Goal: Transaction & Acquisition: Purchase product/service

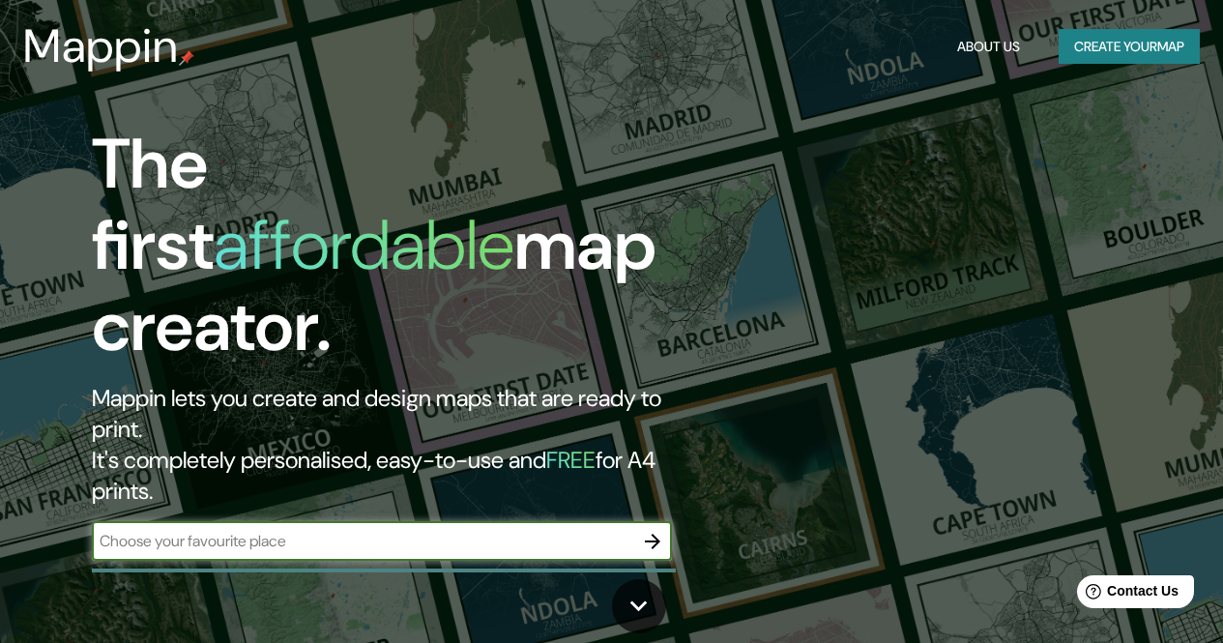
click at [1108, 44] on button "Create your map" at bounding box center [1129, 47] width 141 height 36
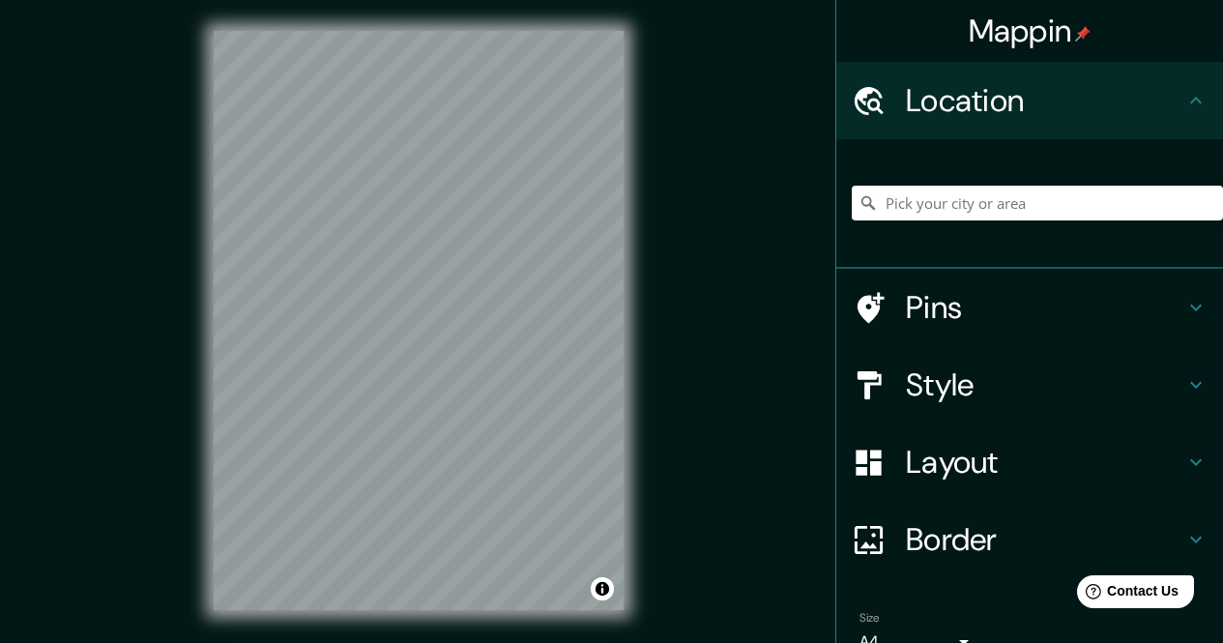
click at [915, 390] on h4 "Style" at bounding box center [1045, 384] width 278 height 39
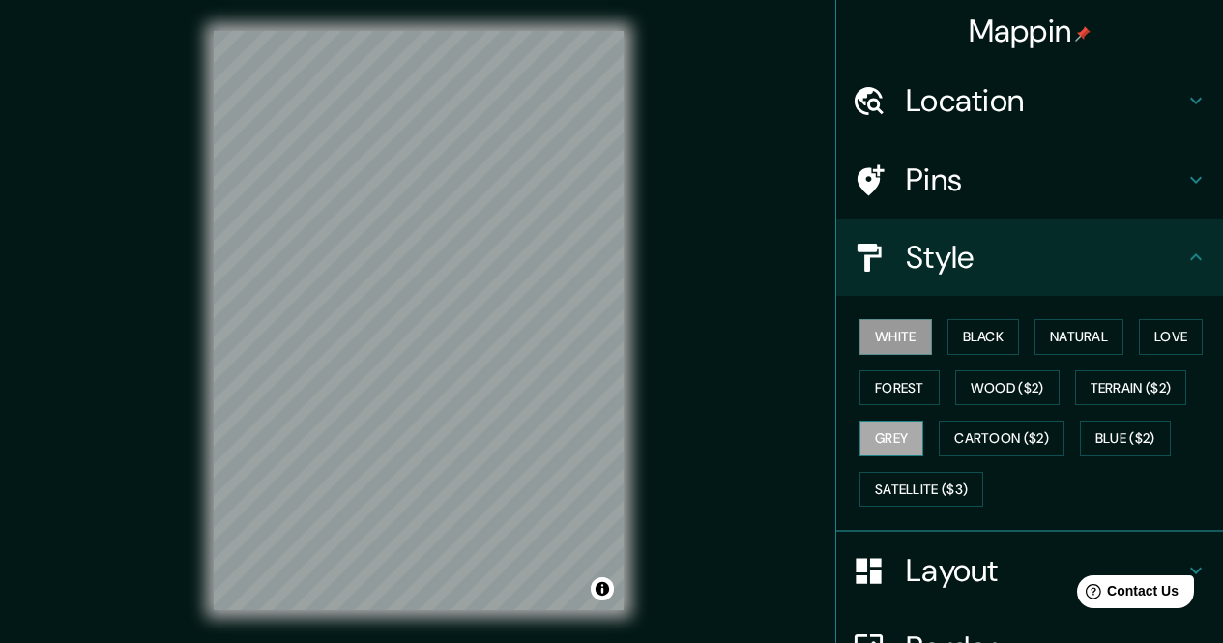
click at [882, 436] on button "Grey" at bounding box center [892, 439] width 64 height 36
click at [906, 335] on button "White" at bounding box center [896, 337] width 73 height 36
click at [996, 335] on button "Black" at bounding box center [984, 337] width 73 height 36
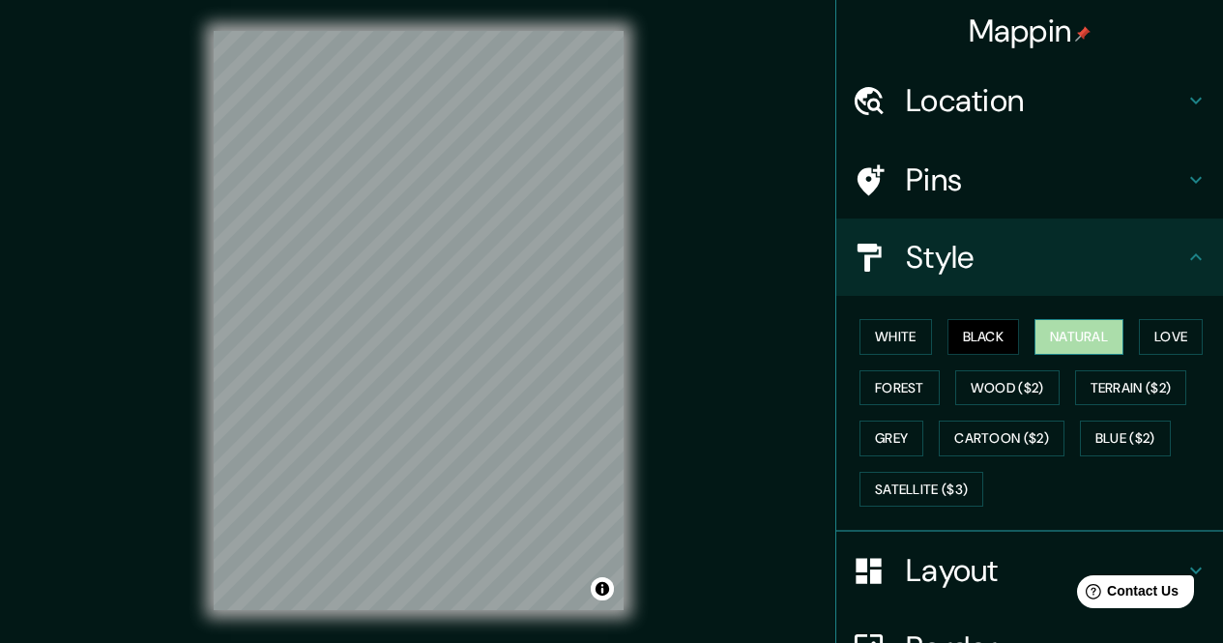
click at [1053, 335] on button "Natural" at bounding box center [1079, 337] width 89 height 36
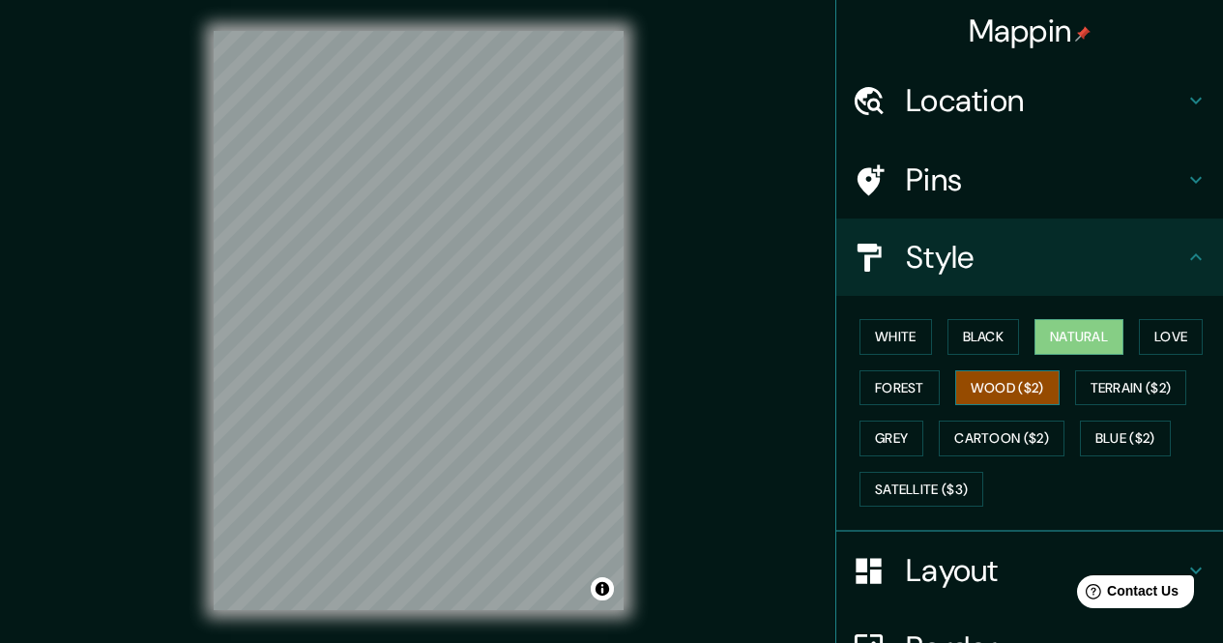
click at [1004, 375] on button "Wood ($2)" at bounding box center [1007, 388] width 104 height 36
click at [958, 337] on button "Black" at bounding box center [984, 337] width 73 height 36
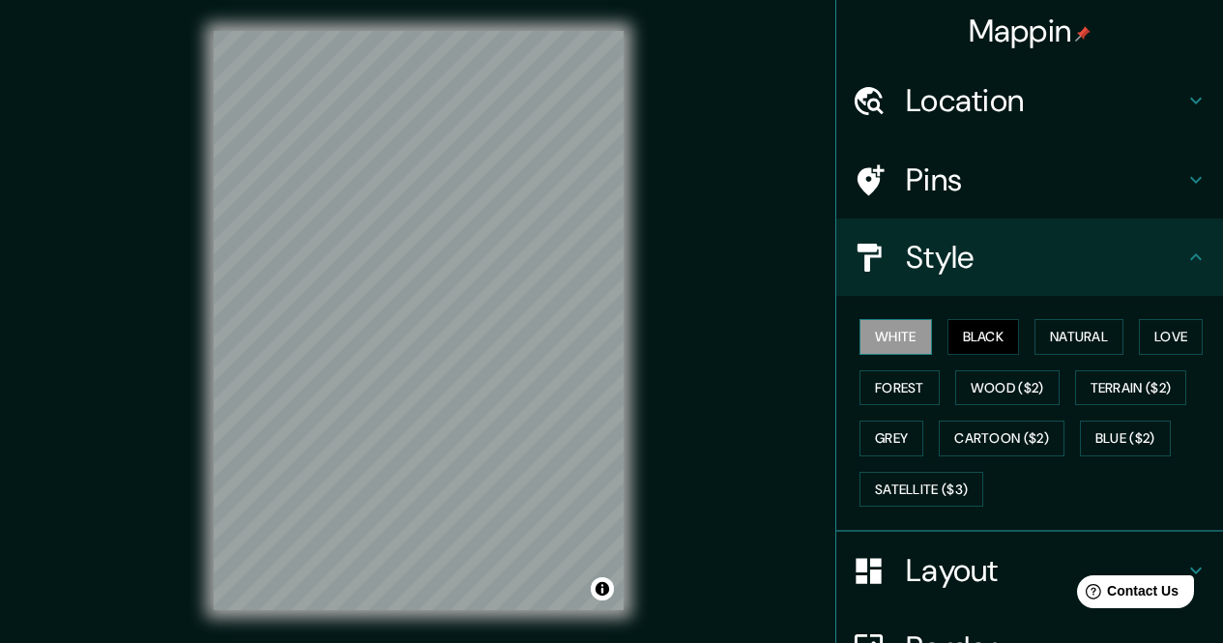
click at [897, 337] on button "White" at bounding box center [896, 337] width 73 height 36
click at [983, 107] on h4 "Location" at bounding box center [1045, 100] width 278 height 39
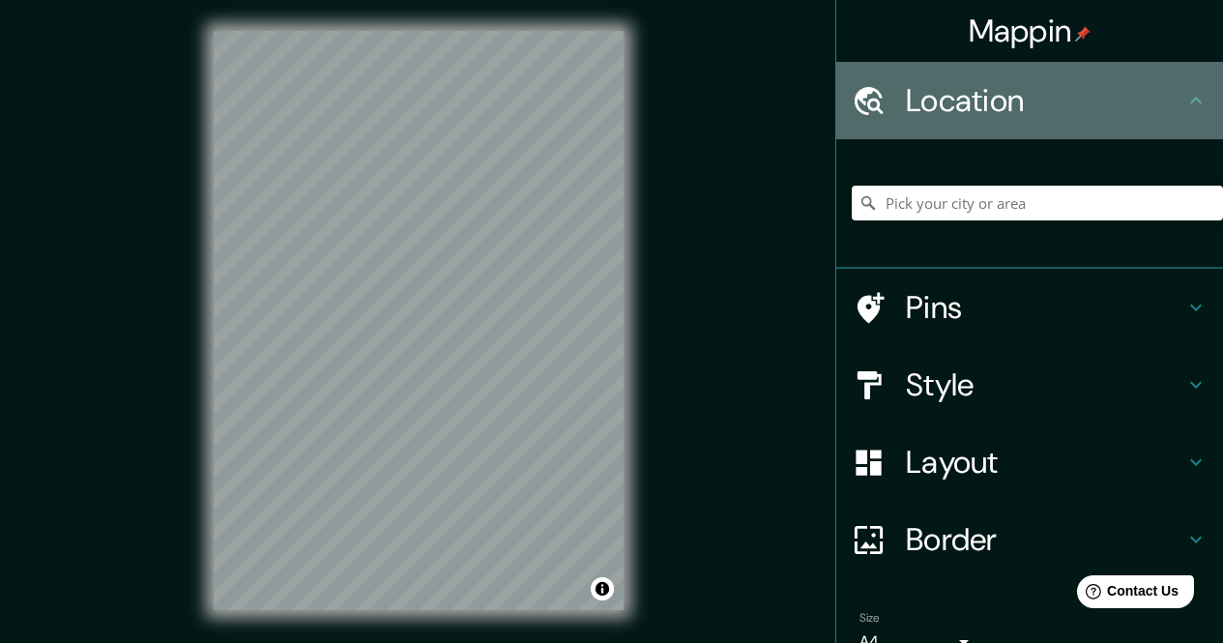
click at [983, 107] on h4 "Location" at bounding box center [1045, 100] width 278 height 39
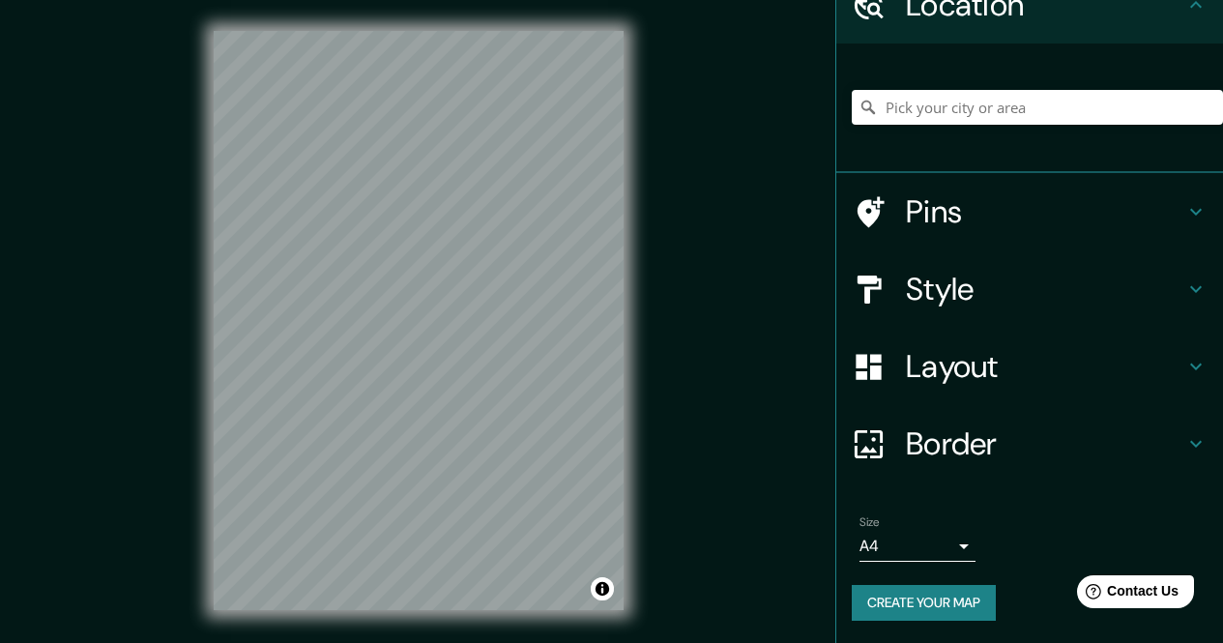
scroll to position [96, 0]
